Goal: Task Accomplishment & Management: Use online tool/utility

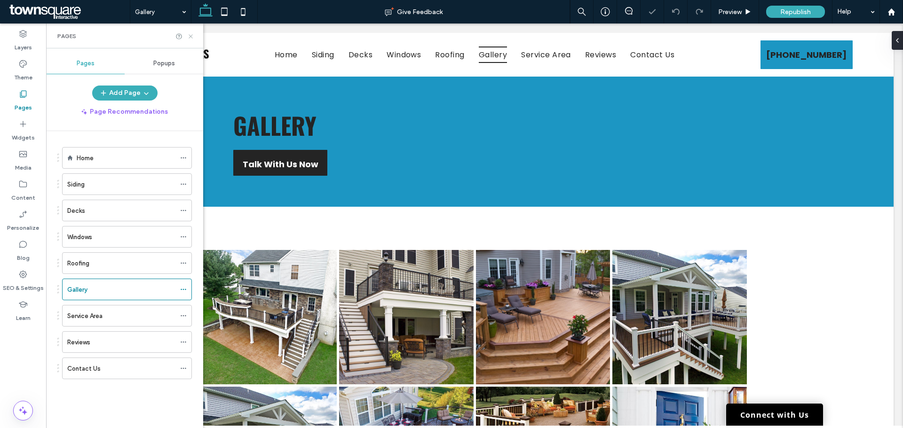
click at [191, 36] on use at bounding box center [191, 36] width 4 height 4
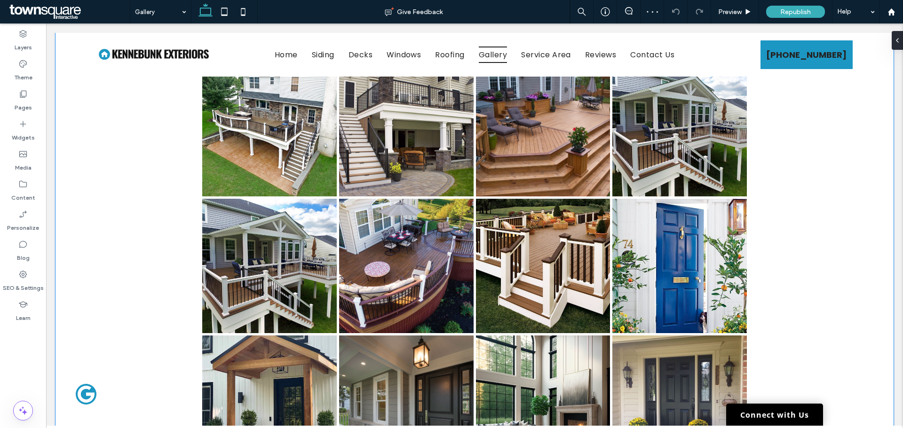
scroll to position [141, 0]
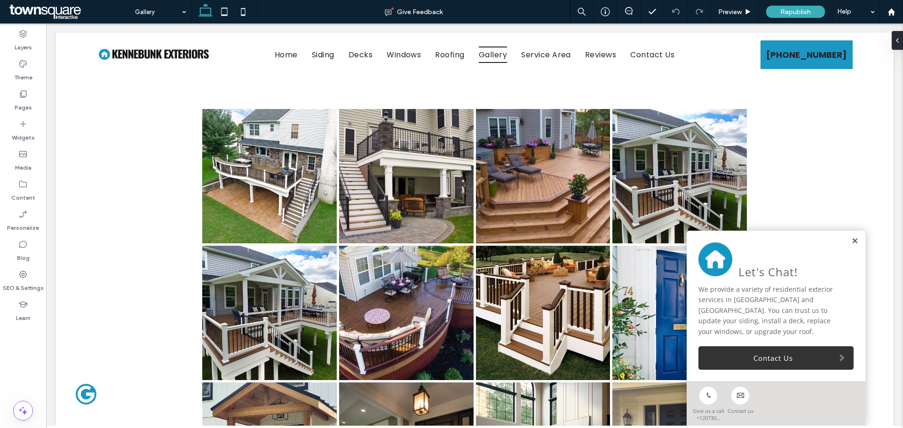
click at [851, 242] on link at bounding box center [854, 242] width 7 height 8
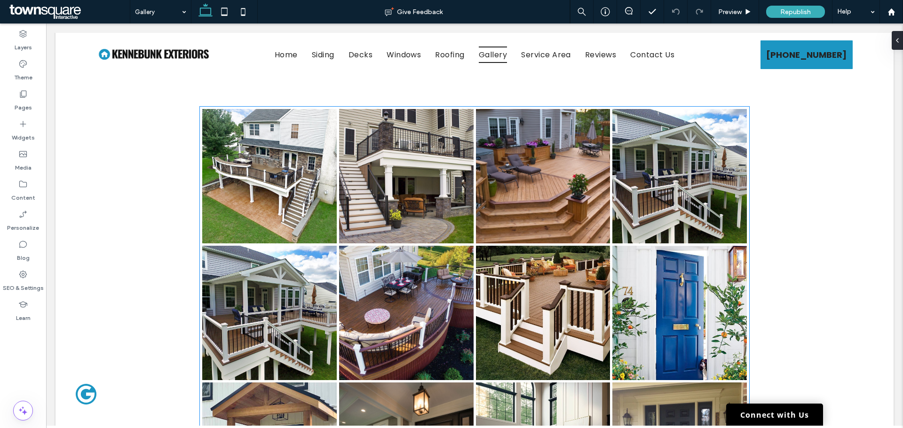
click at [420, 343] on link at bounding box center [406, 313] width 135 height 135
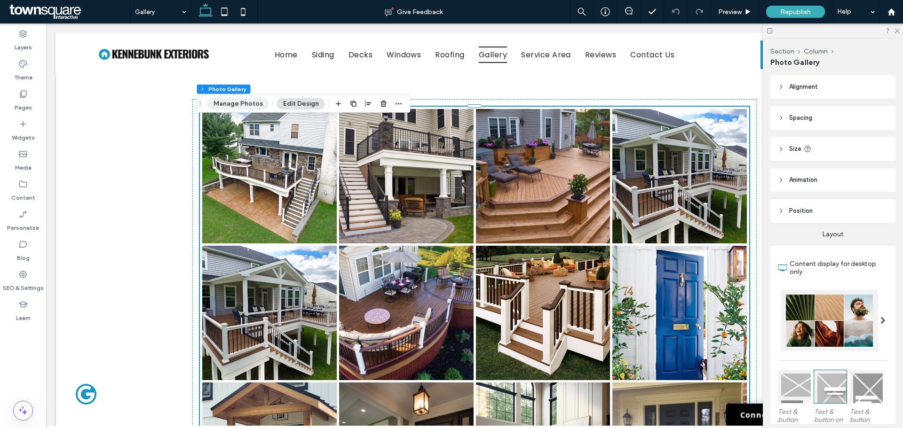
click at [243, 107] on button "Manage Photos" at bounding box center [238, 103] width 62 height 11
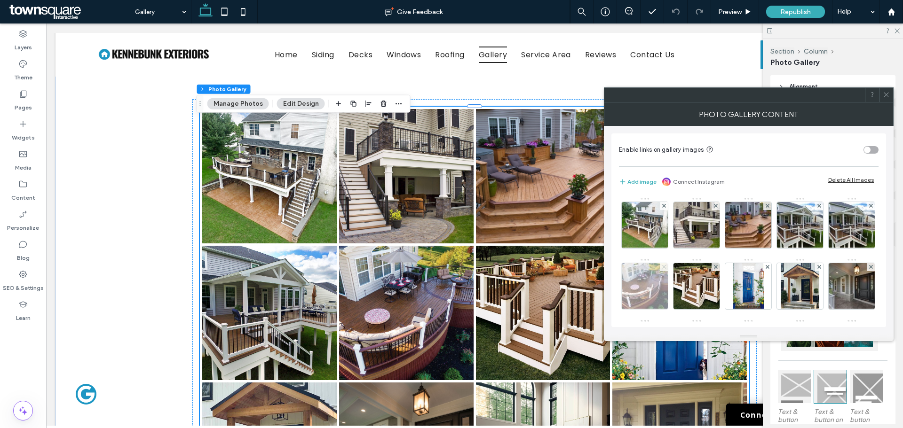
click at [666, 268] on icon at bounding box center [664, 267] width 4 height 4
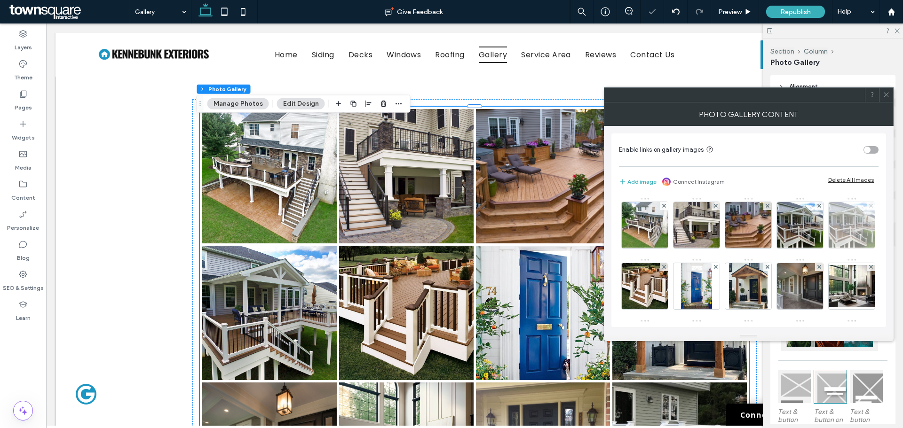
click at [869, 208] on use at bounding box center [871, 206] width 4 height 4
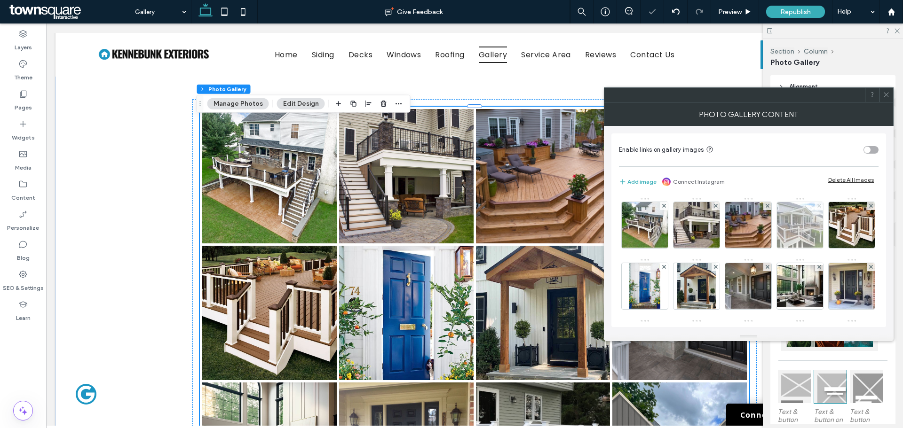
click at [818, 203] on span at bounding box center [819, 206] width 4 height 8
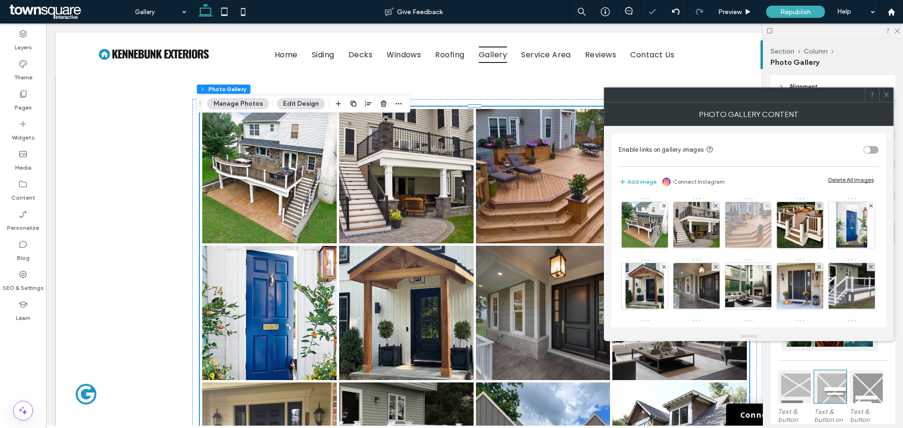
click at [764, 204] on div at bounding box center [767, 206] width 8 height 8
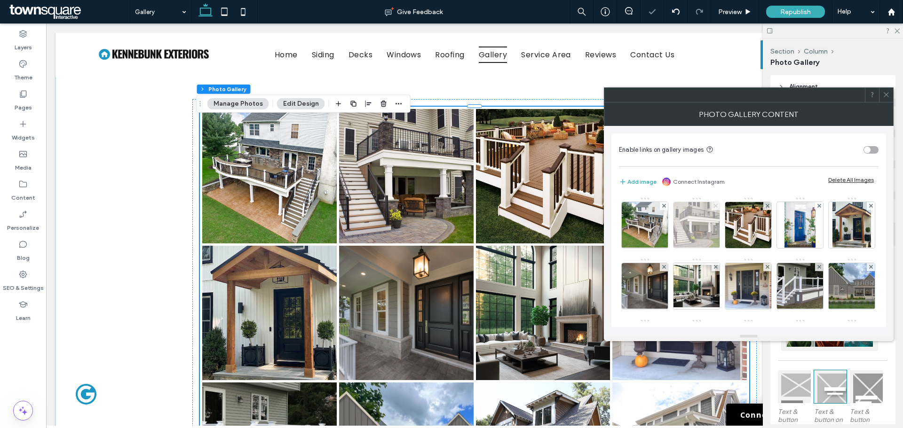
click at [716, 207] on use at bounding box center [716, 206] width 4 height 4
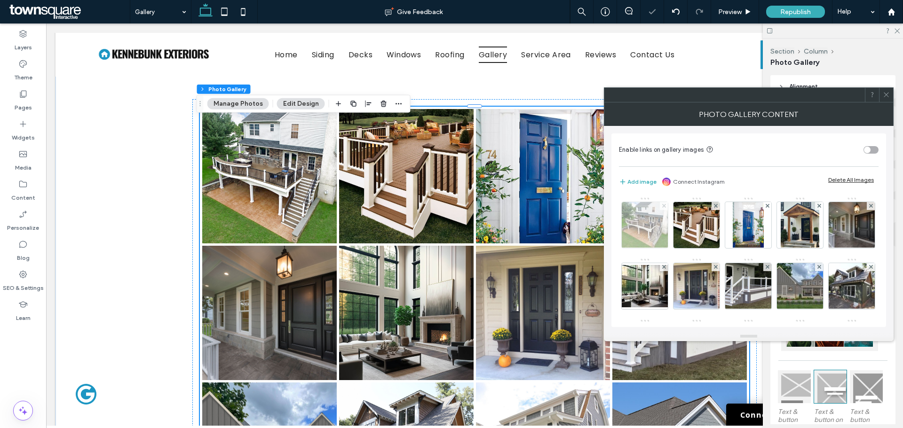
click at [663, 203] on span at bounding box center [664, 206] width 4 height 8
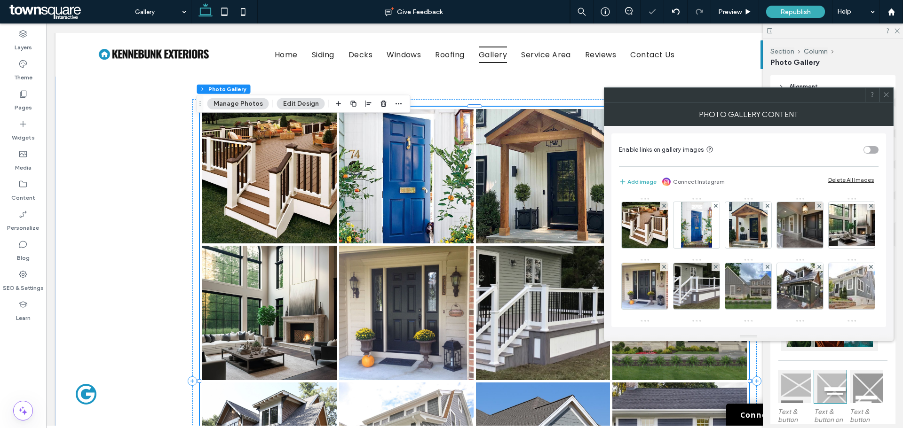
click at [883, 94] on icon at bounding box center [886, 94] width 7 height 7
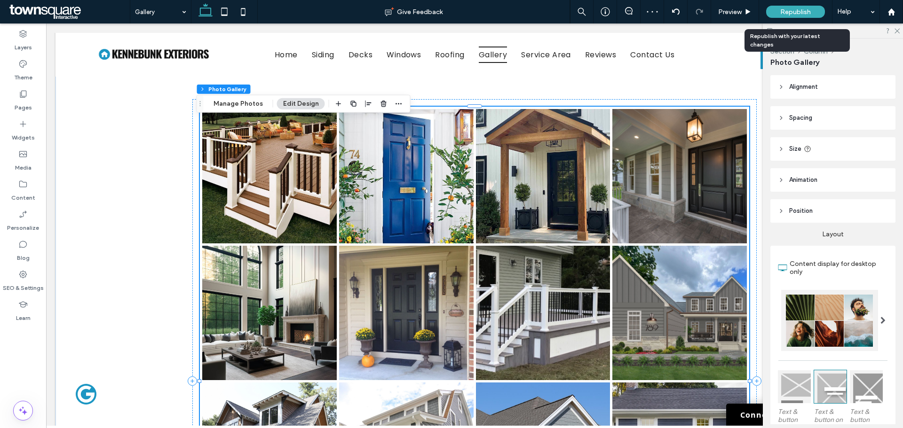
click at [798, 12] on span "Republish" at bounding box center [795, 12] width 31 height 8
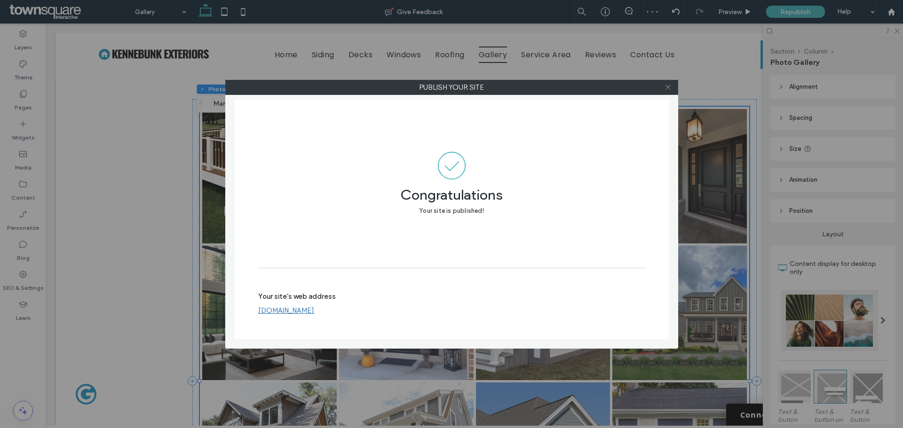
click at [669, 87] on div at bounding box center [451, 214] width 903 height 428
click at [668, 85] on icon at bounding box center [668, 87] width 7 height 7
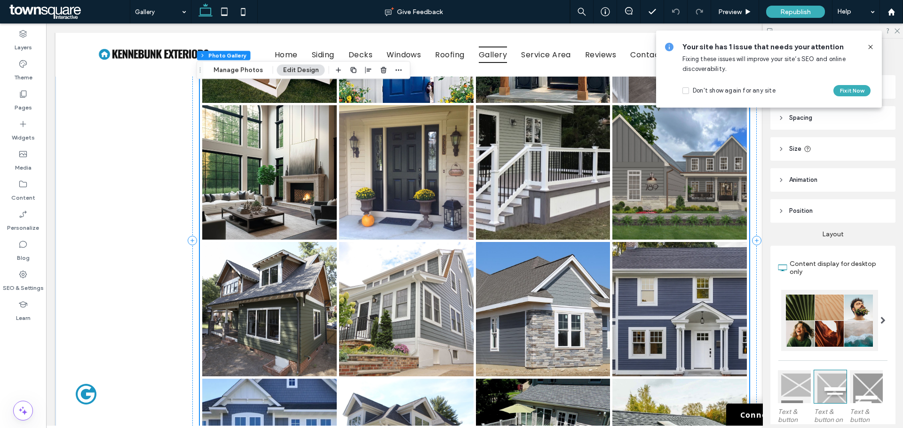
scroll to position [282, 0]
click at [267, 189] on link at bounding box center [269, 172] width 135 height 135
click at [227, 67] on button "Manage Photos" at bounding box center [238, 69] width 62 height 11
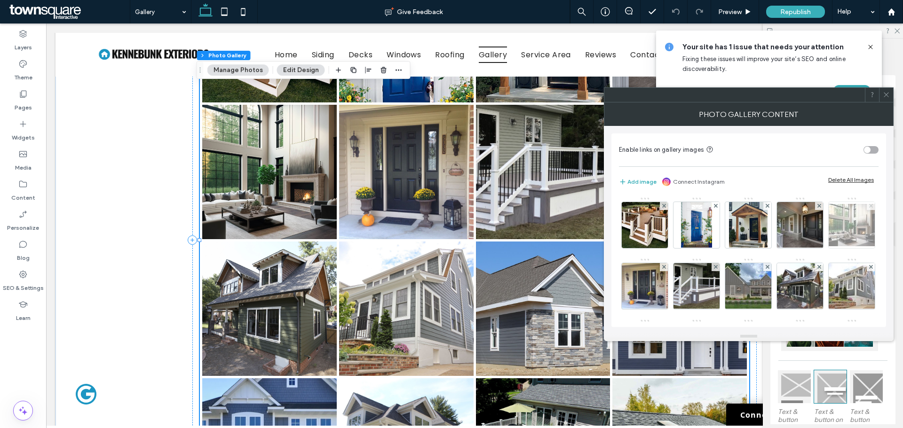
click at [869, 210] on span at bounding box center [871, 206] width 4 height 8
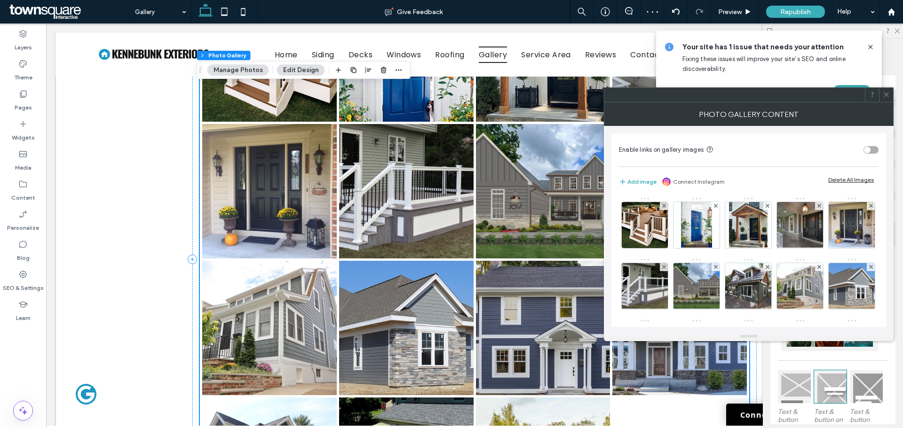
scroll to position [122, 0]
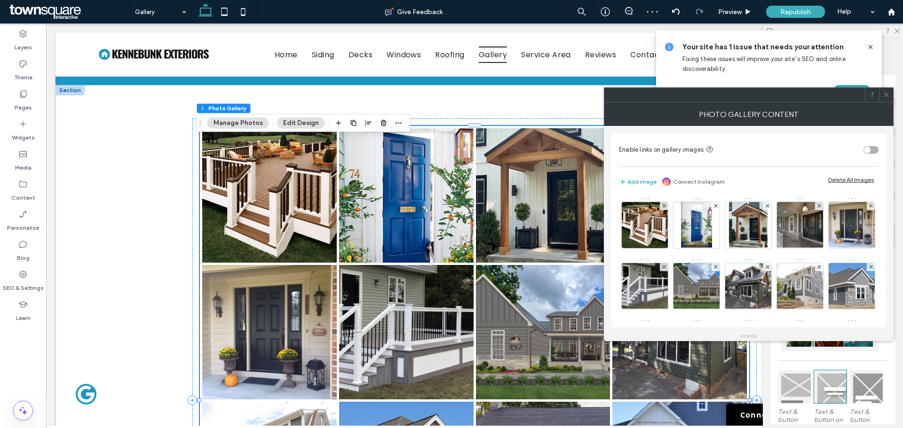
click at [886, 93] on icon at bounding box center [886, 94] width 7 height 7
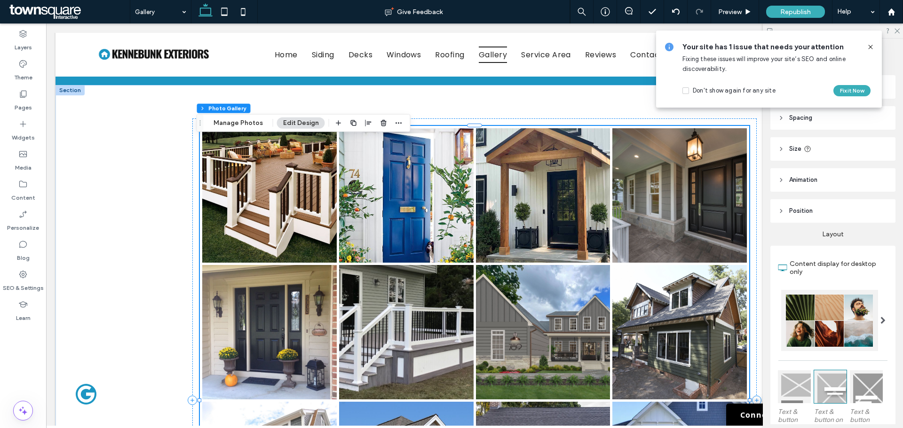
click at [561, 365] on link at bounding box center [543, 332] width 135 height 135
click at [531, 342] on link at bounding box center [543, 332] width 135 height 135
click at [528, 355] on link at bounding box center [543, 332] width 135 height 135
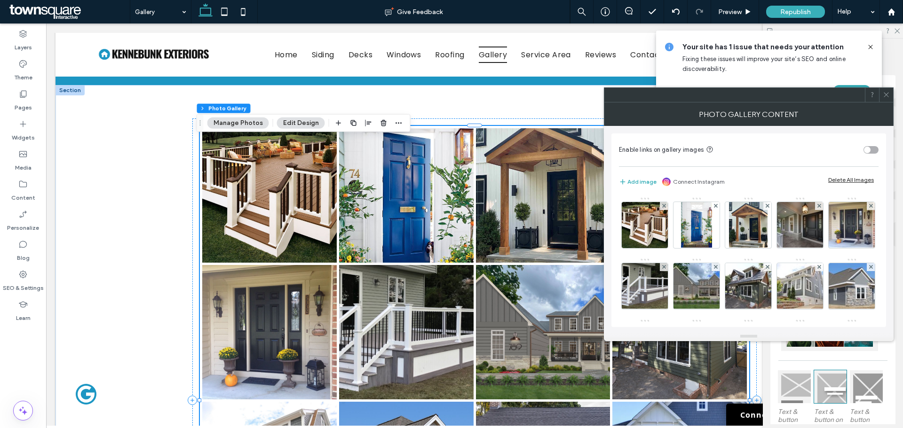
click at [241, 121] on button "Manage Photos" at bounding box center [238, 123] width 62 height 11
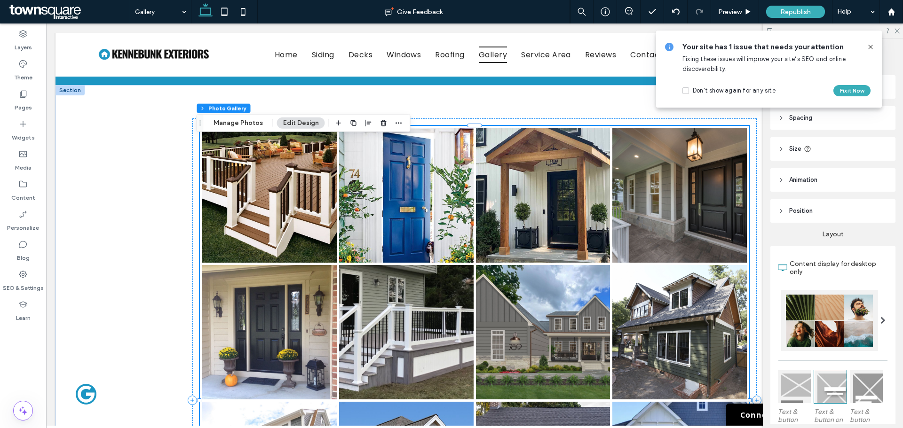
click at [553, 338] on link at bounding box center [543, 332] width 135 height 135
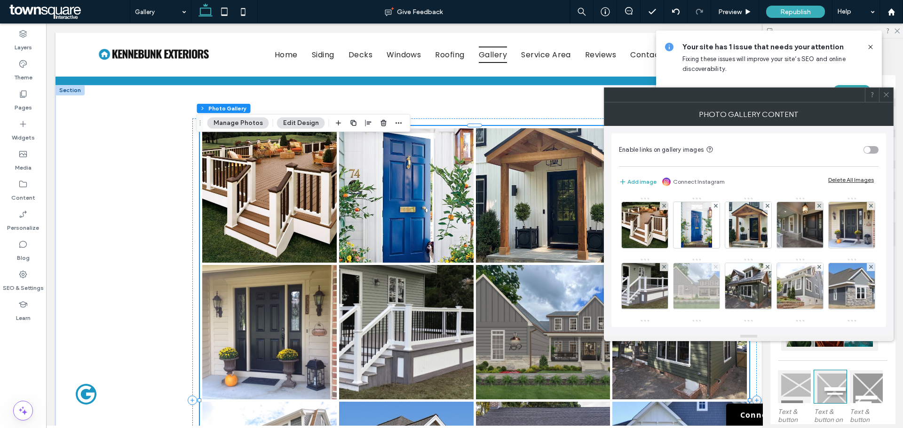
click at [718, 267] on icon at bounding box center [716, 267] width 4 height 4
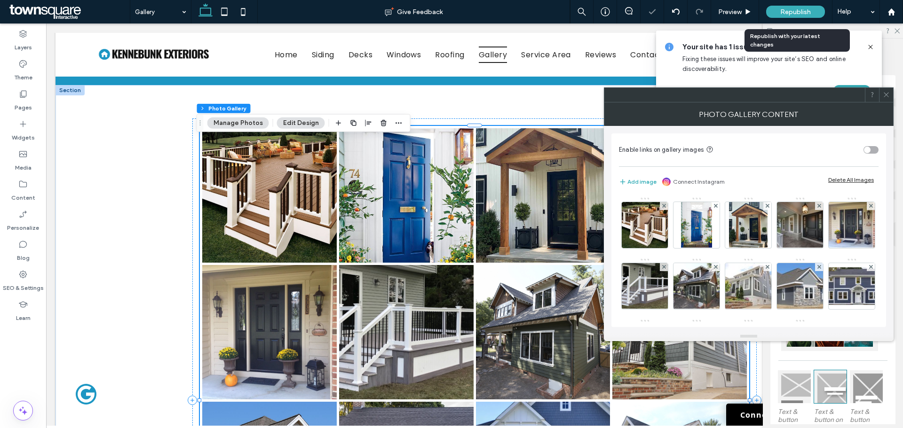
click at [795, 15] on span "Republish" at bounding box center [795, 12] width 31 height 8
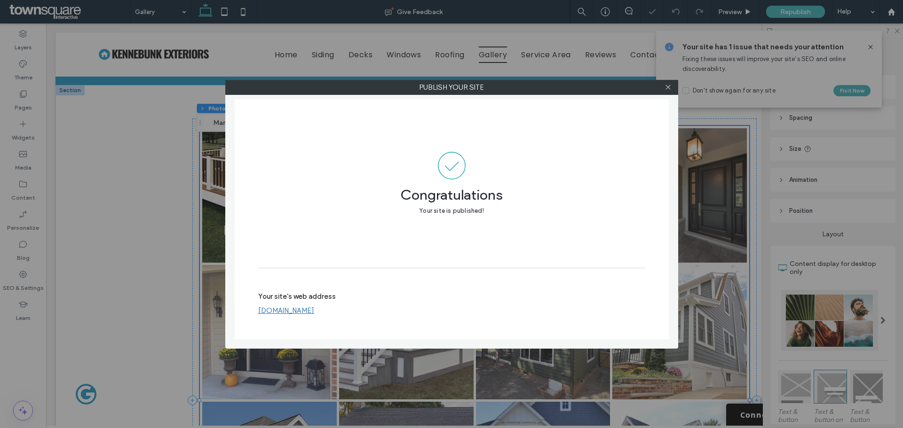
click at [673, 86] on div at bounding box center [668, 87] width 14 height 14
click at [670, 88] on icon at bounding box center [668, 87] width 7 height 7
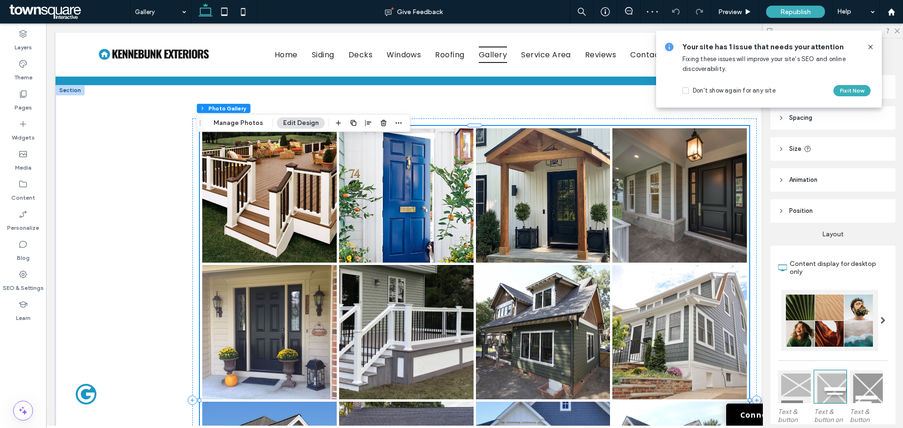
click at [869, 46] on use at bounding box center [870, 47] width 4 height 4
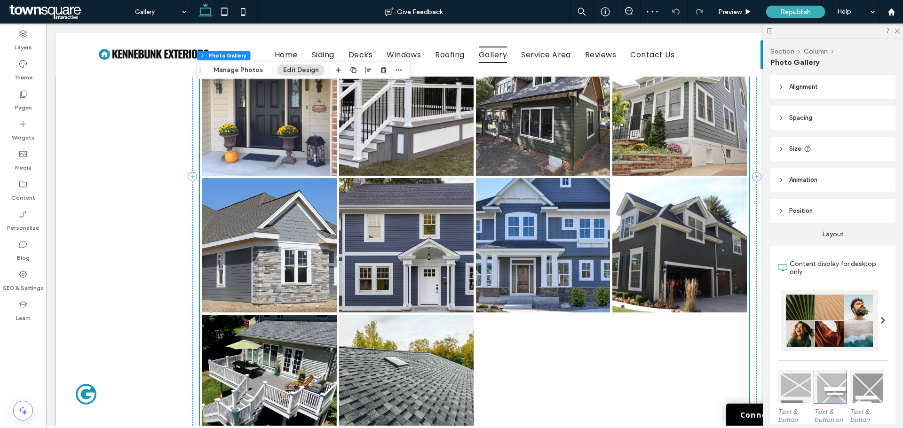
scroll to position [357, 0]
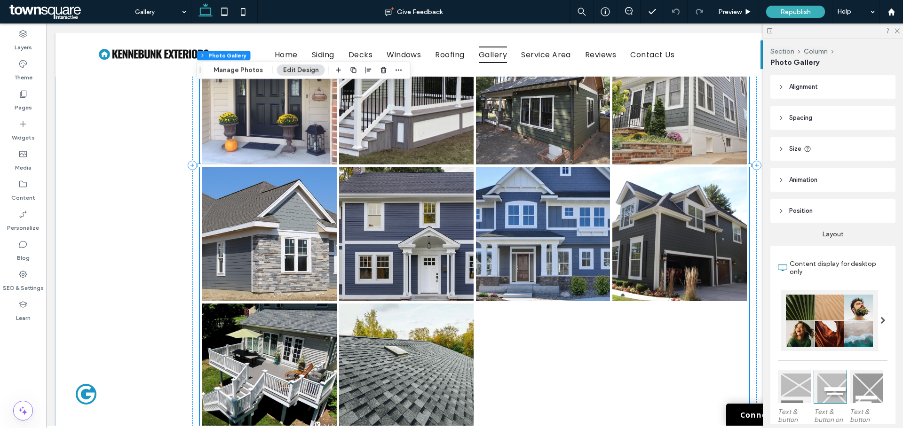
click at [274, 370] on link at bounding box center [269, 371] width 135 height 135
click at [248, 71] on button "Manage Photos" at bounding box center [238, 69] width 62 height 11
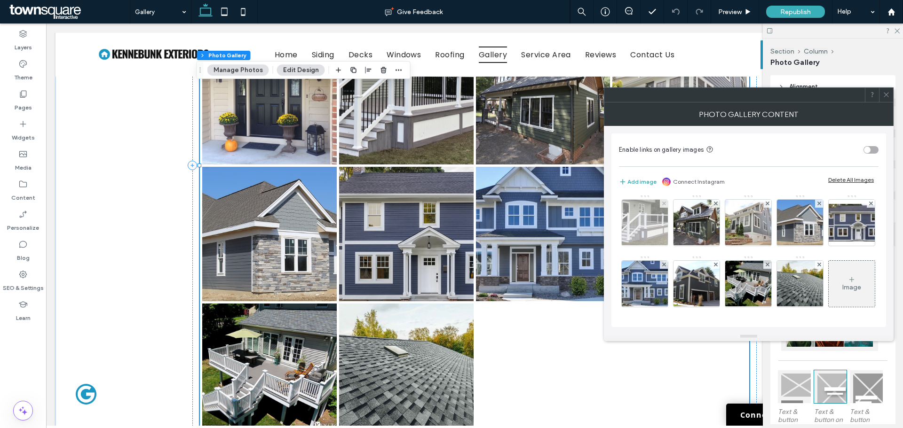
scroll to position [125, 0]
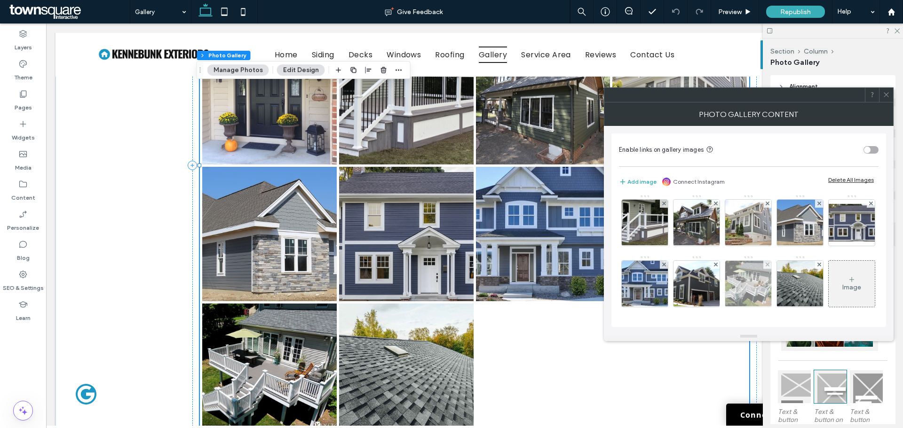
click at [763, 265] on div at bounding box center [767, 265] width 8 height 8
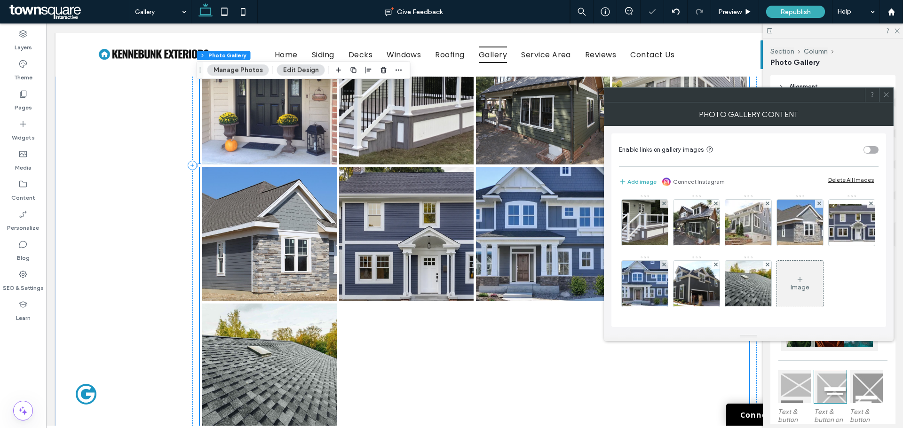
scroll to position [78, 0]
click at [668, 261] on div at bounding box center [664, 265] width 8 height 8
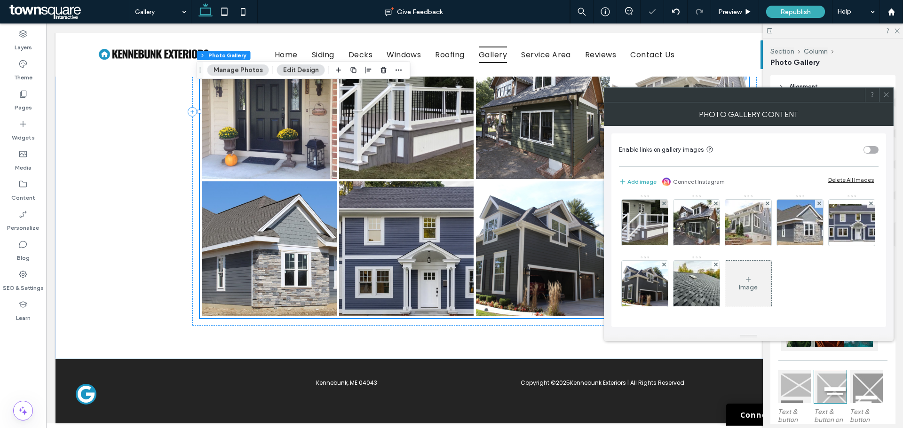
click at [883, 102] on span at bounding box center [886, 95] width 7 height 14
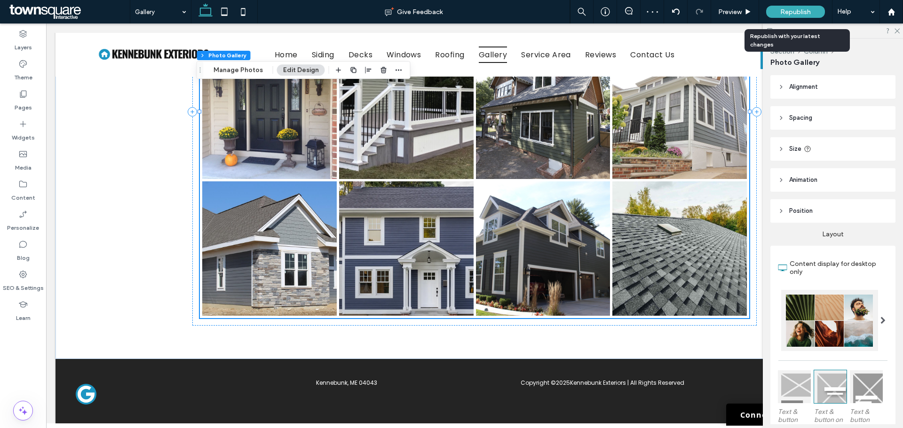
click at [791, 13] on span "Republish" at bounding box center [795, 12] width 31 height 8
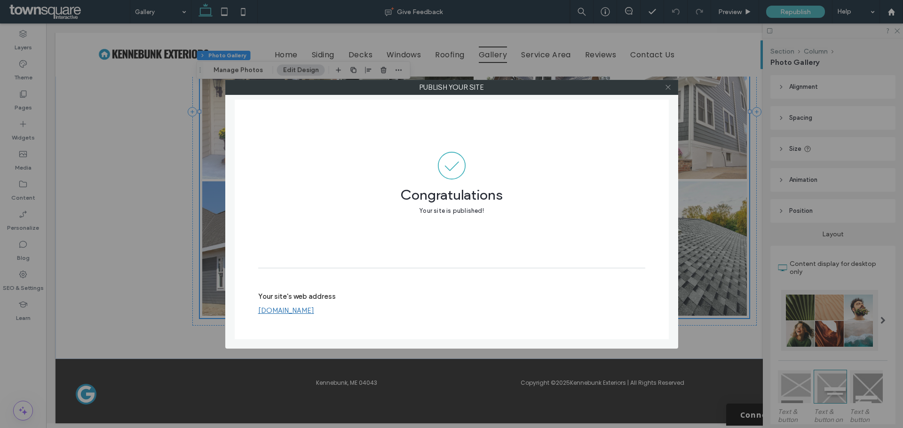
click at [668, 88] on icon at bounding box center [668, 87] width 7 height 7
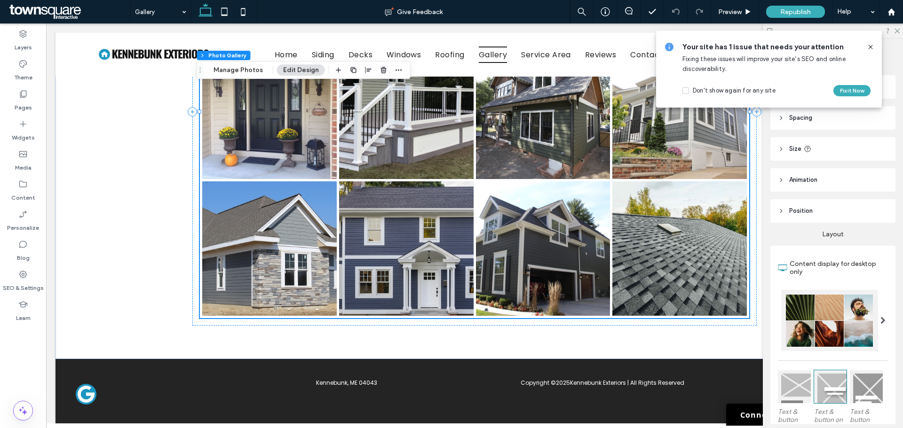
click at [867, 43] on icon at bounding box center [871, 47] width 8 height 8
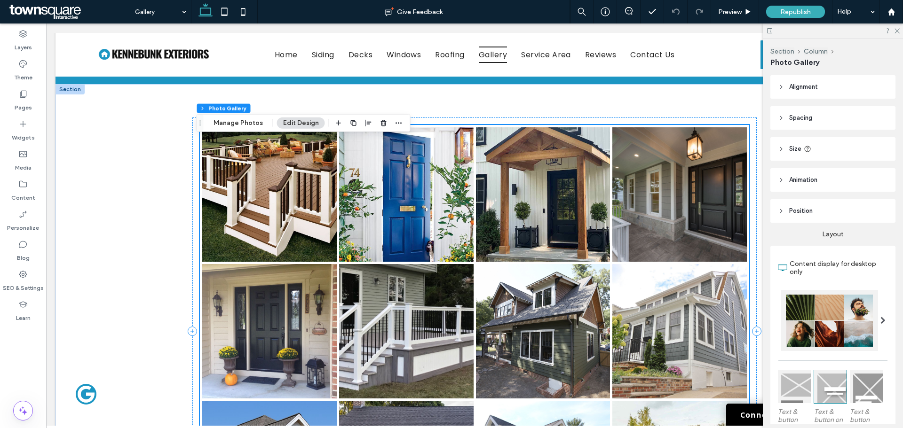
scroll to position [122, 0]
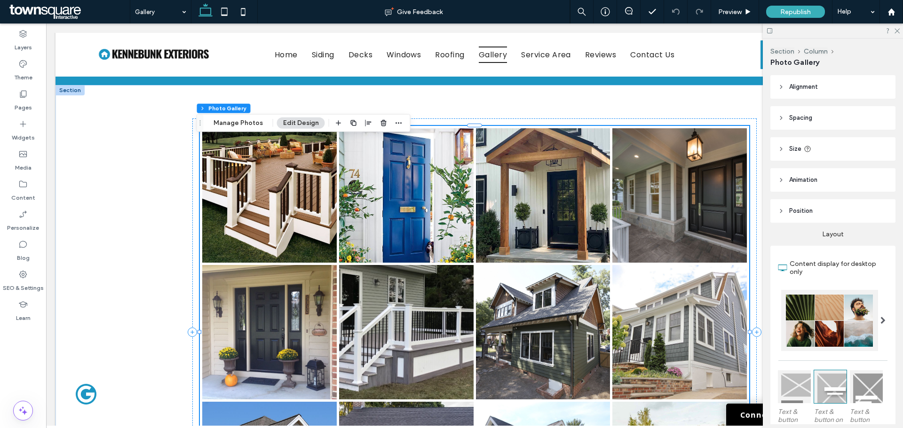
click at [231, 116] on div "Section Column Photo Gallery Manage Photos Edit Design" at bounding box center [304, 123] width 214 height 18
click at [234, 120] on button "Manage Photos" at bounding box center [238, 123] width 62 height 11
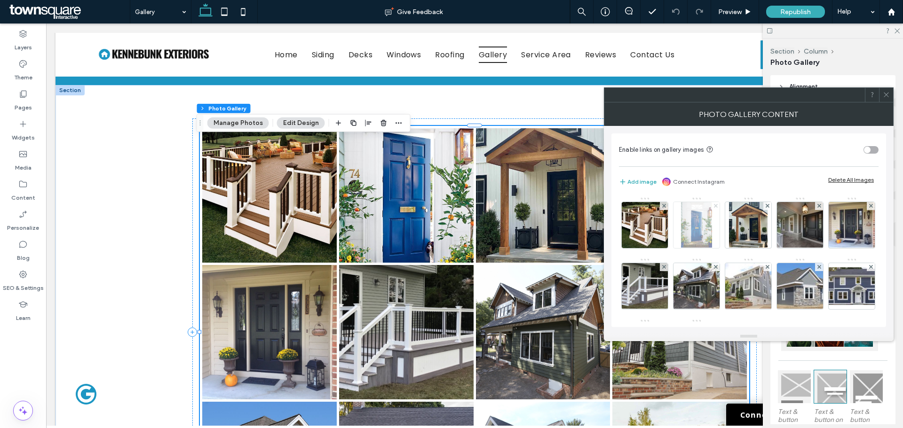
click at [717, 206] on icon at bounding box center [716, 206] width 4 height 4
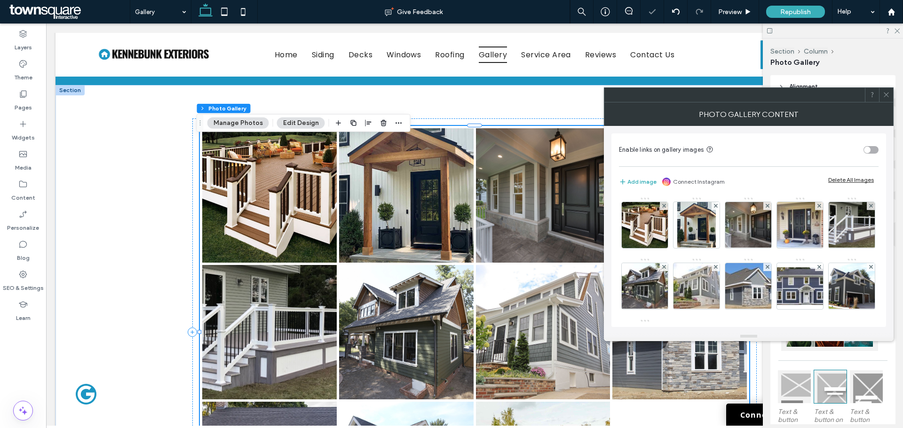
click at [887, 91] on icon at bounding box center [886, 94] width 7 height 7
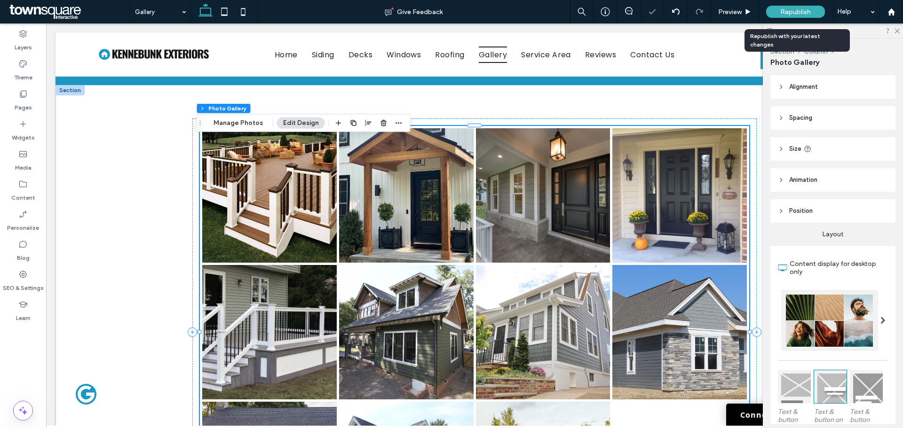
click at [780, 14] on span "Republish" at bounding box center [795, 12] width 31 height 8
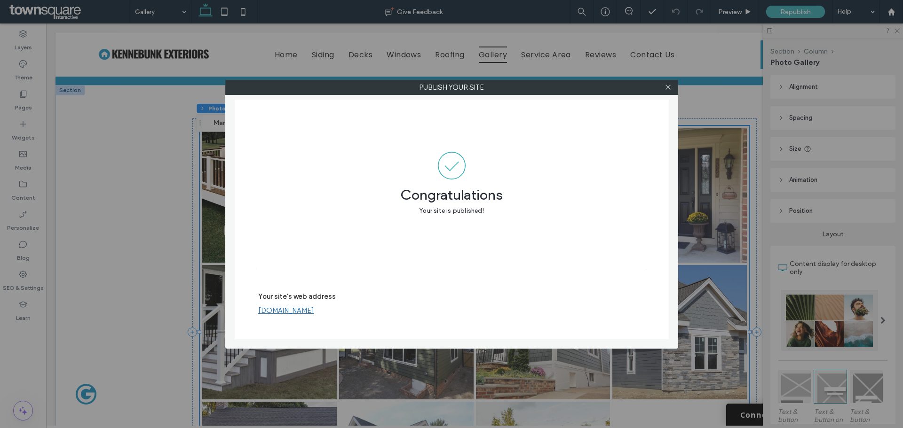
drag, startPoint x: 667, startPoint y: 90, endPoint x: 684, endPoint y: 90, distance: 17.4
click at [667, 90] on icon at bounding box center [668, 87] width 7 height 7
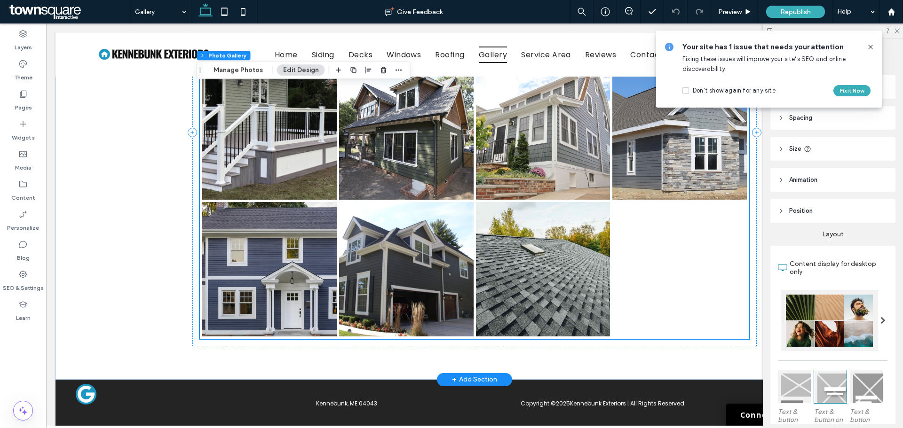
scroll to position [362, 0]
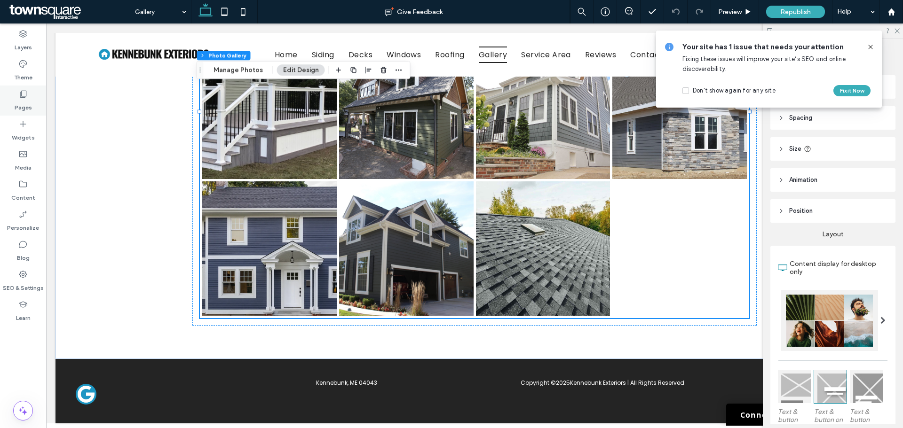
click at [29, 94] on div "Pages" at bounding box center [23, 101] width 46 height 30
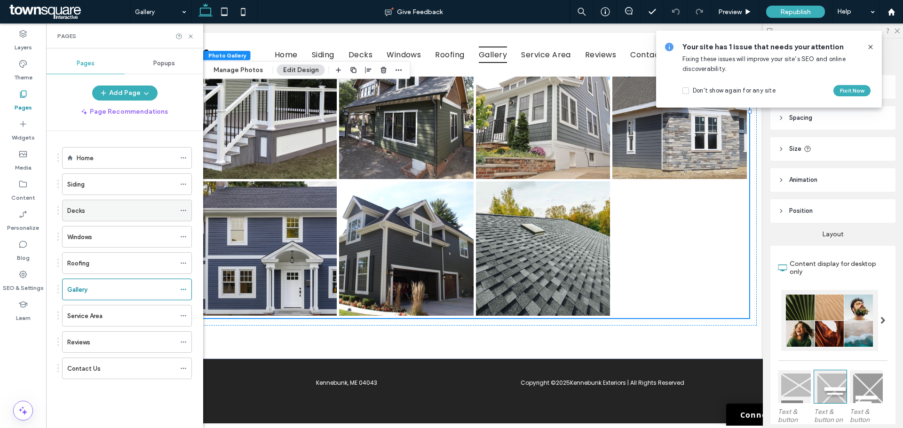
click at [84, 202] on div "Decks" at bounding box center [121, 210] width 108 height 21
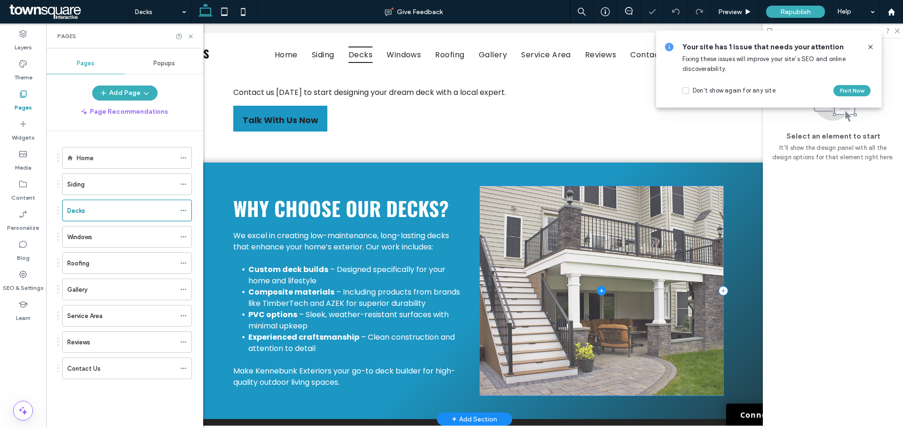
scroll to position [246, 0]
